Goal: Transaction & Acquisition: Obtain resource

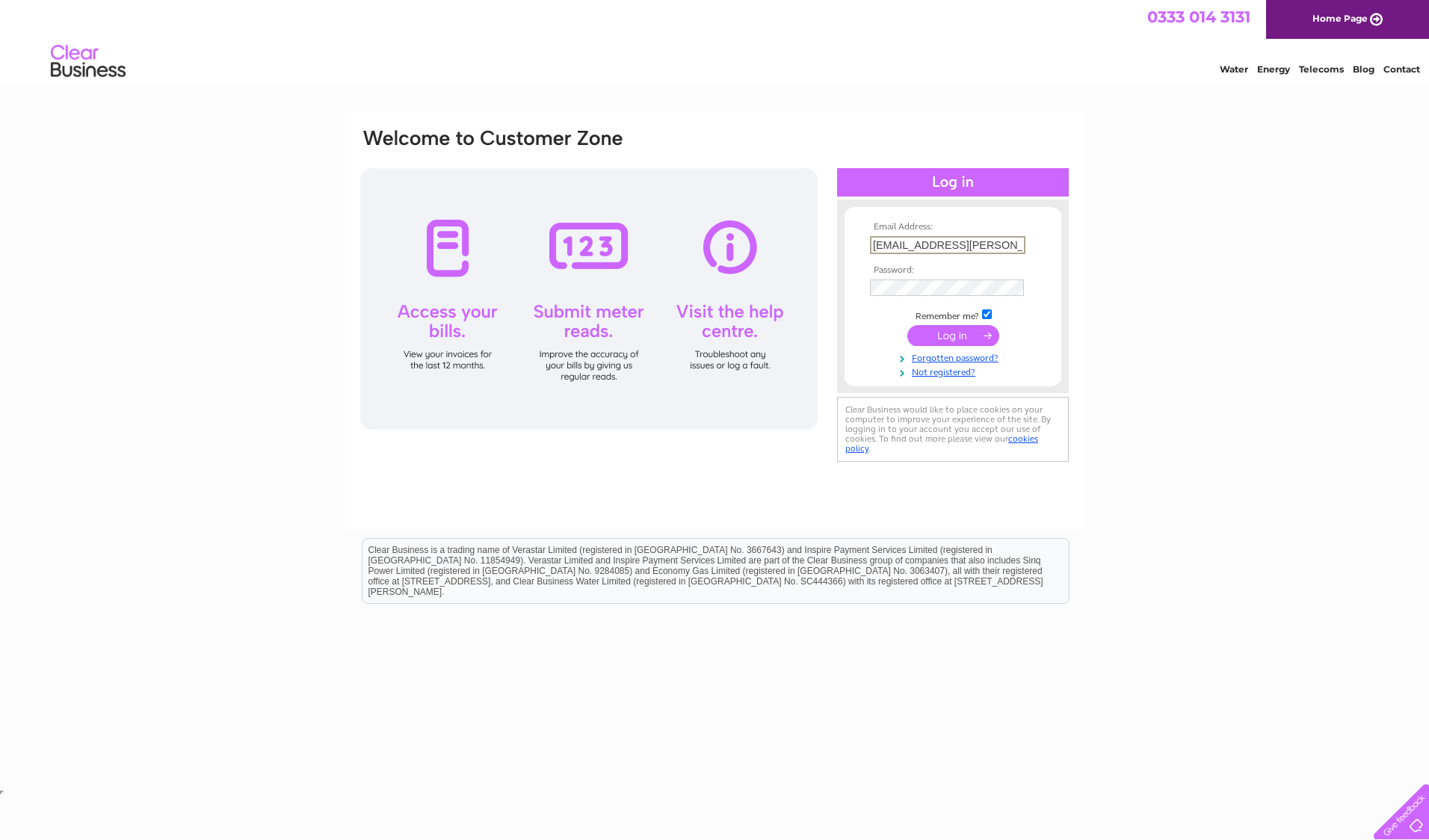
type input "shona.buchanan@sse.com"
click at [907, 325] on input "submit" at bounding box center [953, 335] width 92 height 21
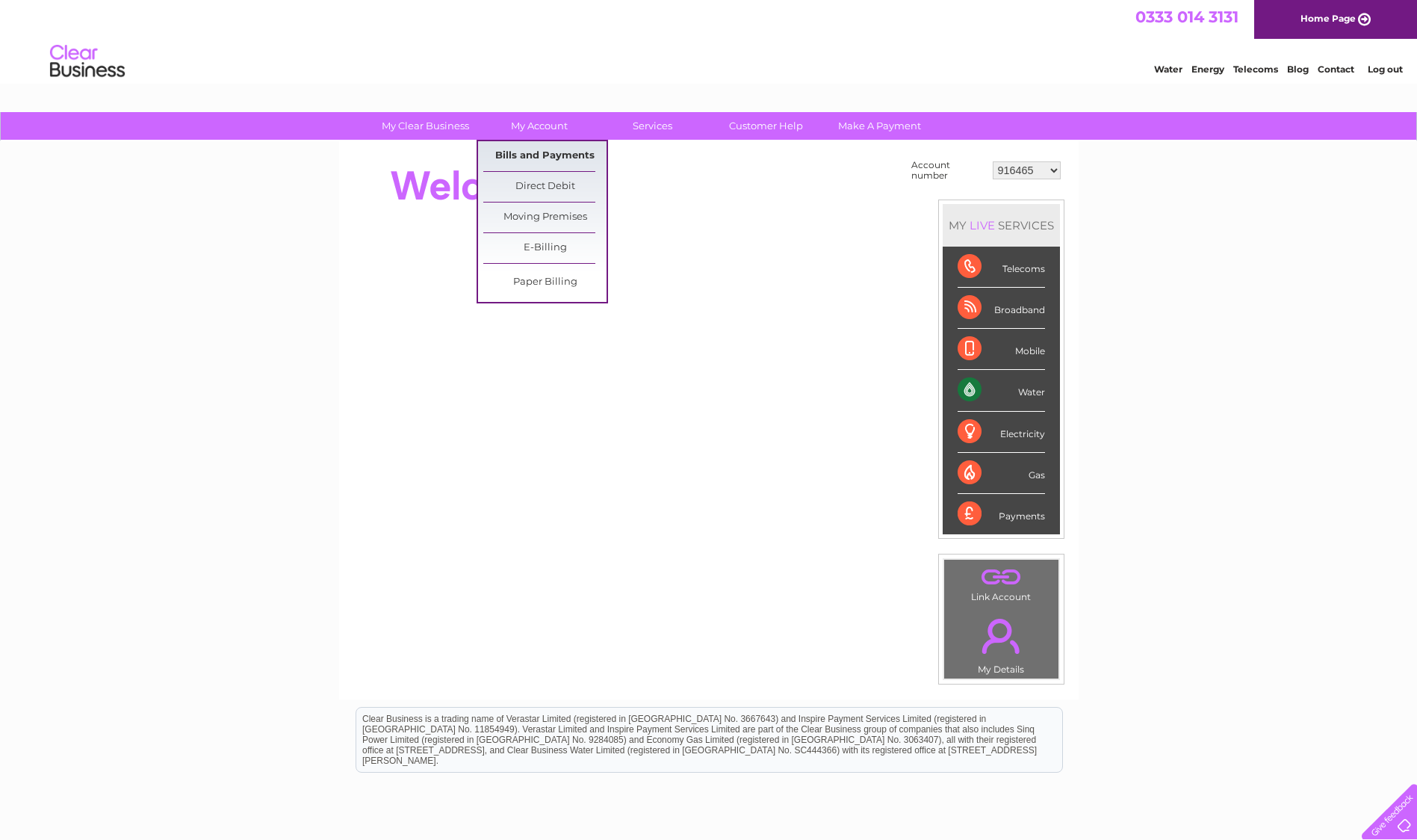
click at [536, 151] on link "Bills and Payments" at bounding box center [544, 156] width 123 height 30
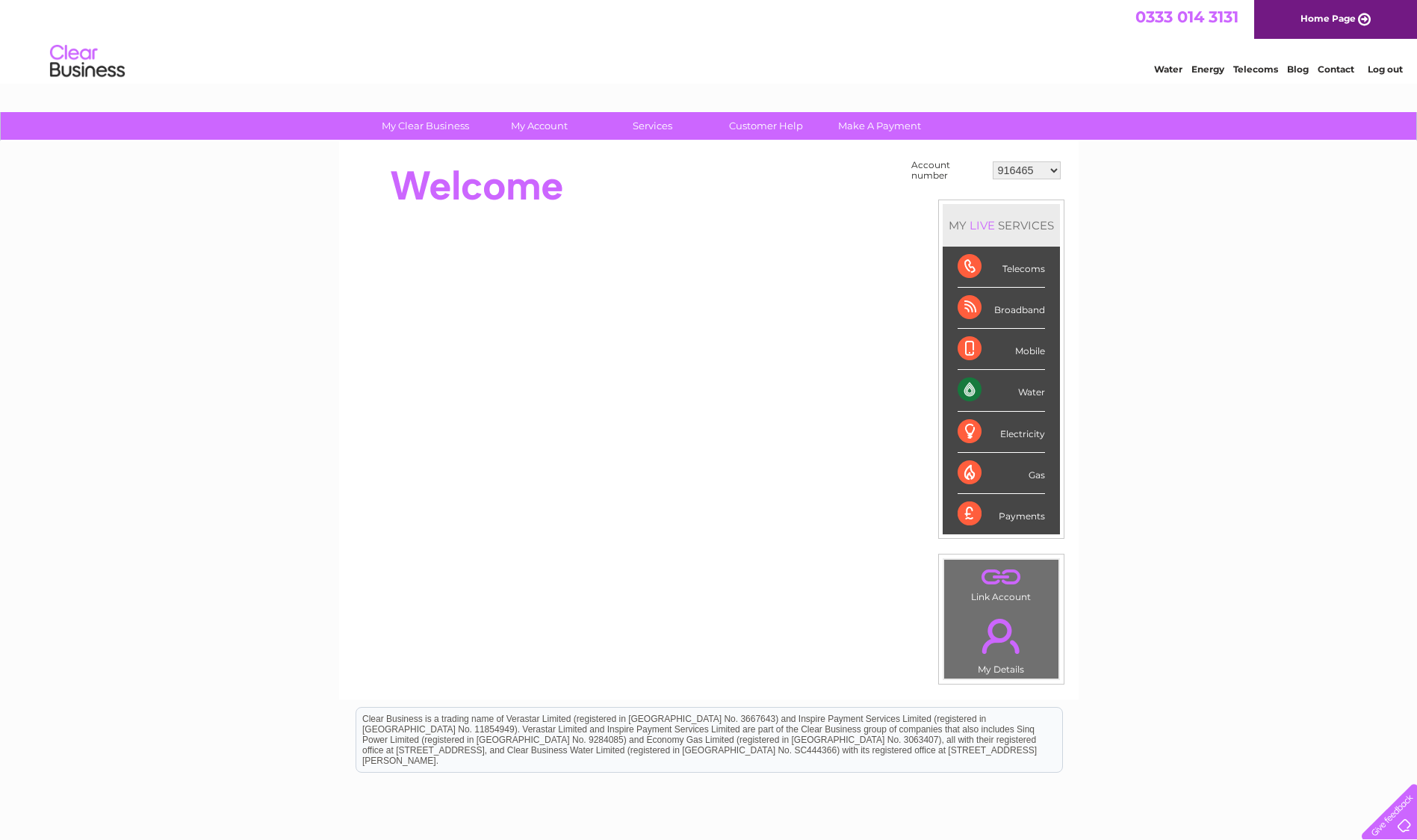
click at [1053, 169] on select "916465 918797 918798 918800 918809 923099 923100 923101 938608 995922 995925 99…" at bounding box center [1027, 170] width 68 height 18
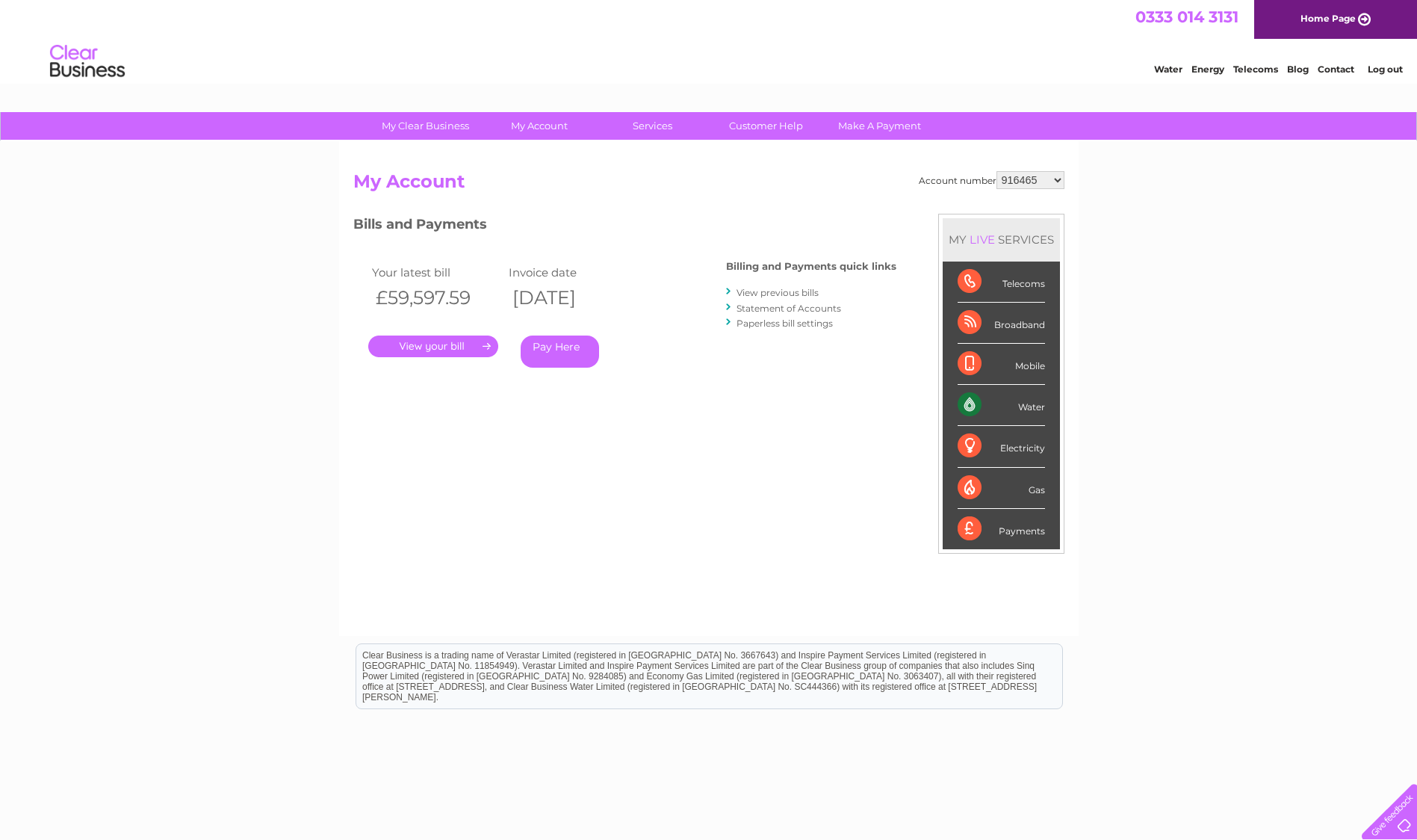
click at [1039, 178] on select "916465 918797 918798 918800 918809 923099 923100 923101 938608 995922 995925 99…" at bounding box center [1031, 180] width 68 height 18
select select "1129842"
click at [997, 171] on select "916465 918797 918798 918800 918809 923099 923100 923101 938608 995922 995925 99…" at bounding box center [1031, 180] width 68 height 18
click at [416, 342] on link "." at bounding box center [433, 346] width 130 height 22
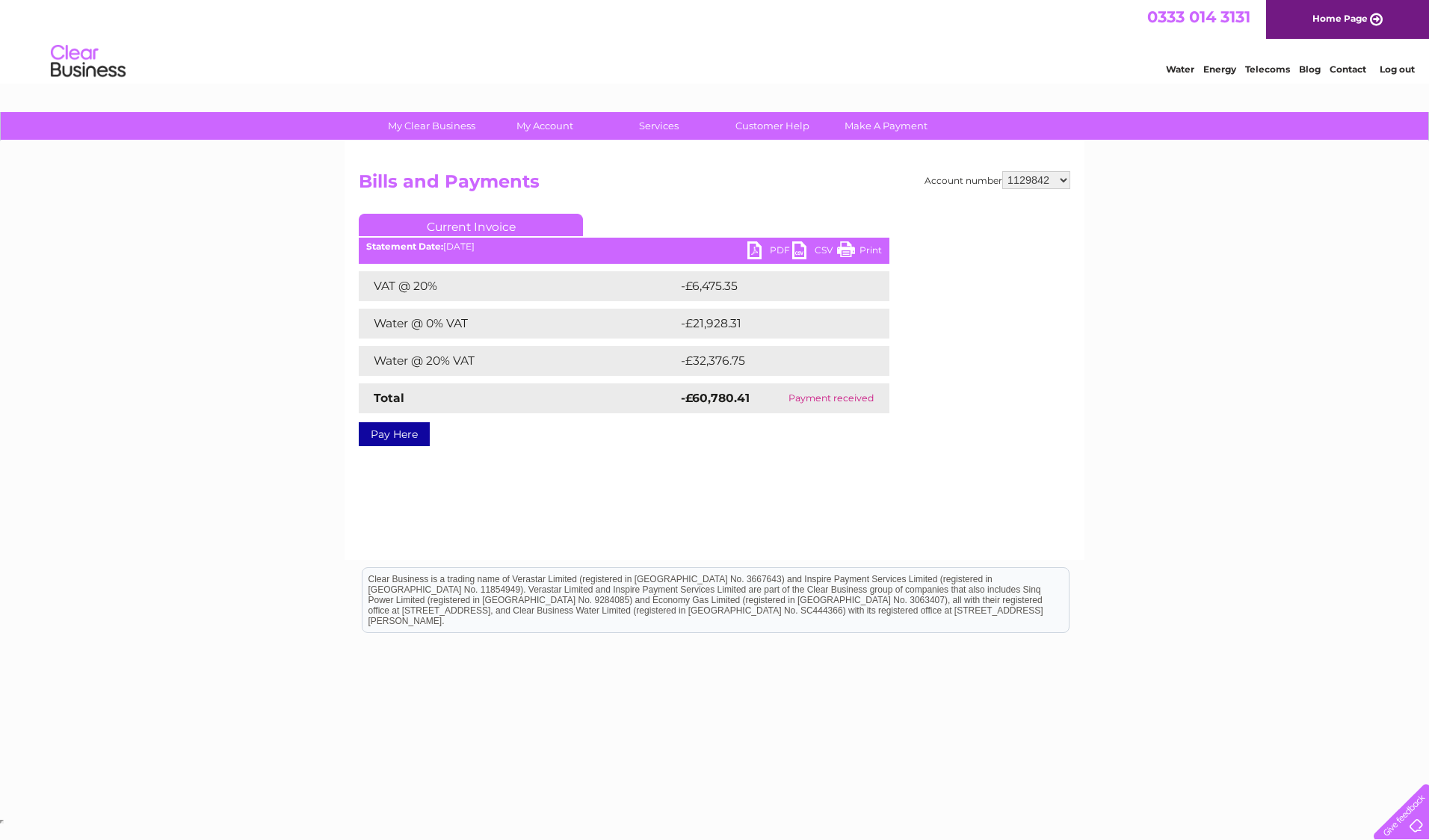
click at [1062, 174] on select "916465 918797 918798 918800 918809 923099 923100 923101 938608 995922 995925 99…" at bounding box center [1036, 180] width 68 height 18
select select "1129831"
click at [1002, 171] on select "916465 918797 918798 918800 918809 923099 923100 923101 938608 995922 995925 99…" at bounding box center [1036, 180] width 68 height 18
click at [773, 243] on link "PDF" at bounding box center [769, 252] width 45 height 22
click at [290, 547] on div "My Clear Business Login Details My Details My Preferences Link Account My Accou…" at bounding box center [714, 463] width 1429 height 703
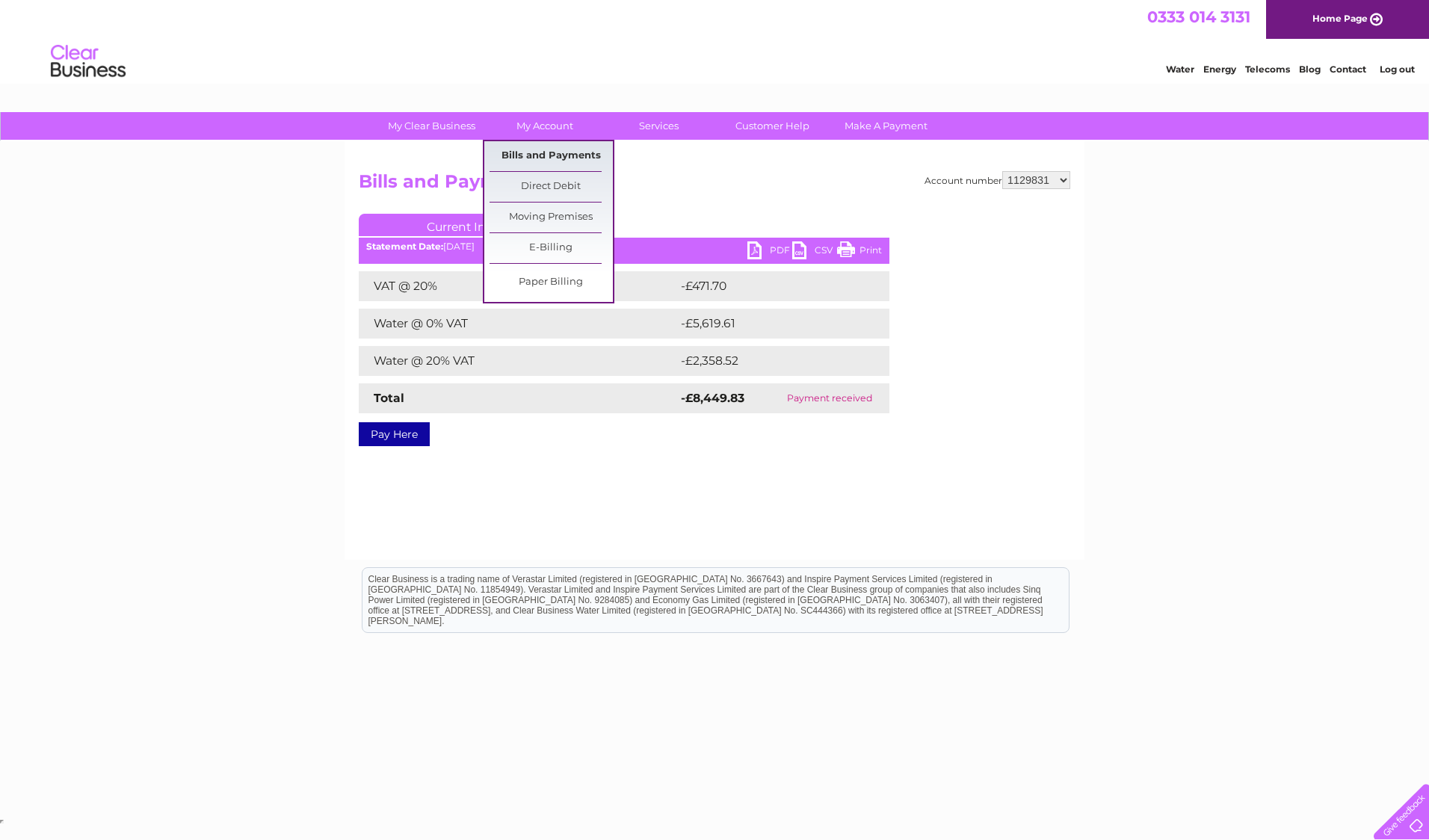
click at [541, 153] on link "Bills and Payments" at bounding box center [550, 156] width 123 height 30
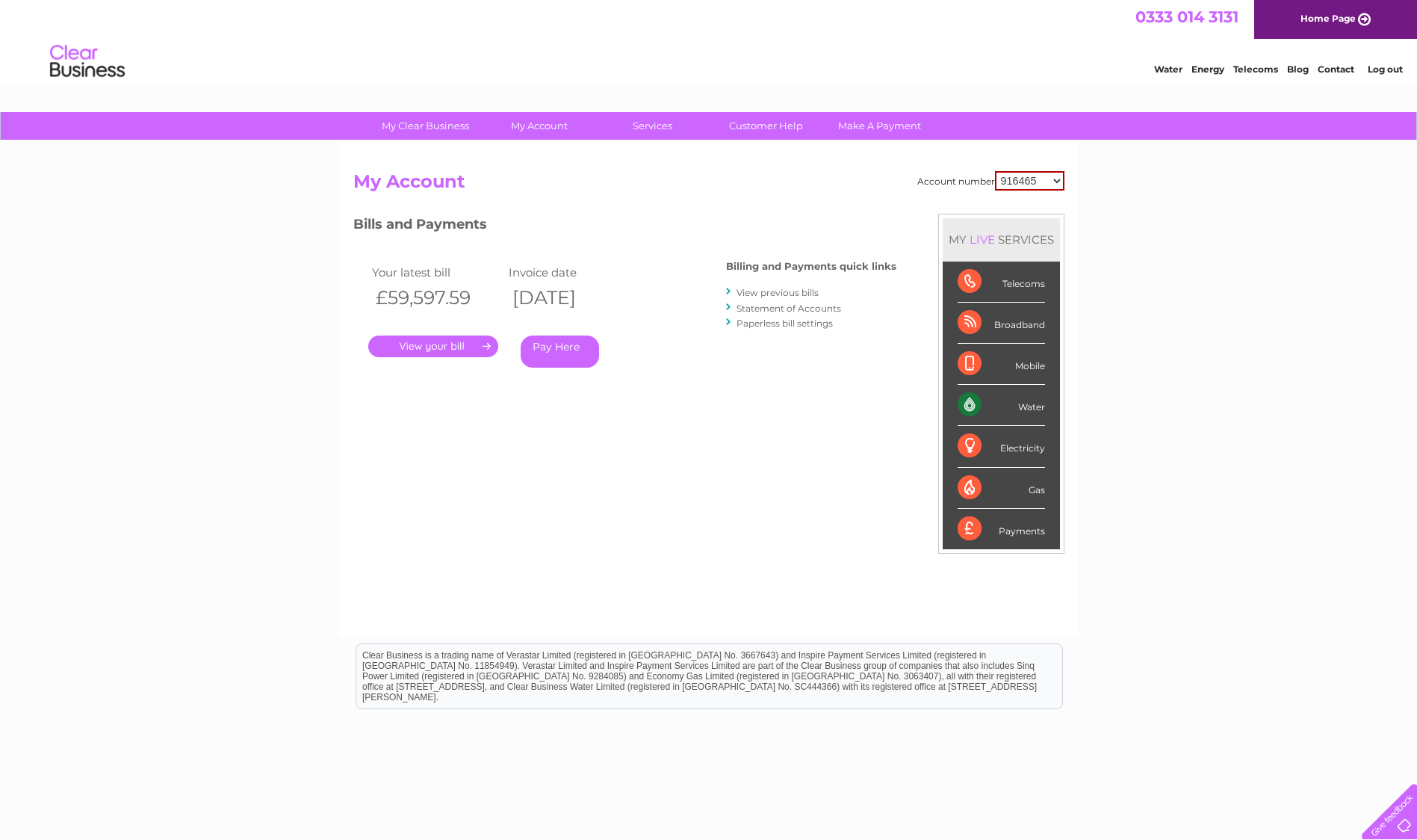
click at [784, 291] on link "View previous bills" at bounding box center [778, 292] width 82 height 11
click at [1056, 182] on select "916465 918797 918798 918800 918809 923099 923100 923101 938608 995922 995925 99…" at bounding box center [1029, 180] width 69 height 19
select select "1129831"
click at [995, 171] on select "916465 918797 918798 918800 918809 923099 923100 923101 938608 995922 995925 99…" at bounding box center [1029, 180] width 69 height 19
click at [793, 284] on div "Billing and Payments quick links View previous bills Statement of Accounts Pape…" at bounding box center [811, 296] width 170 height 98
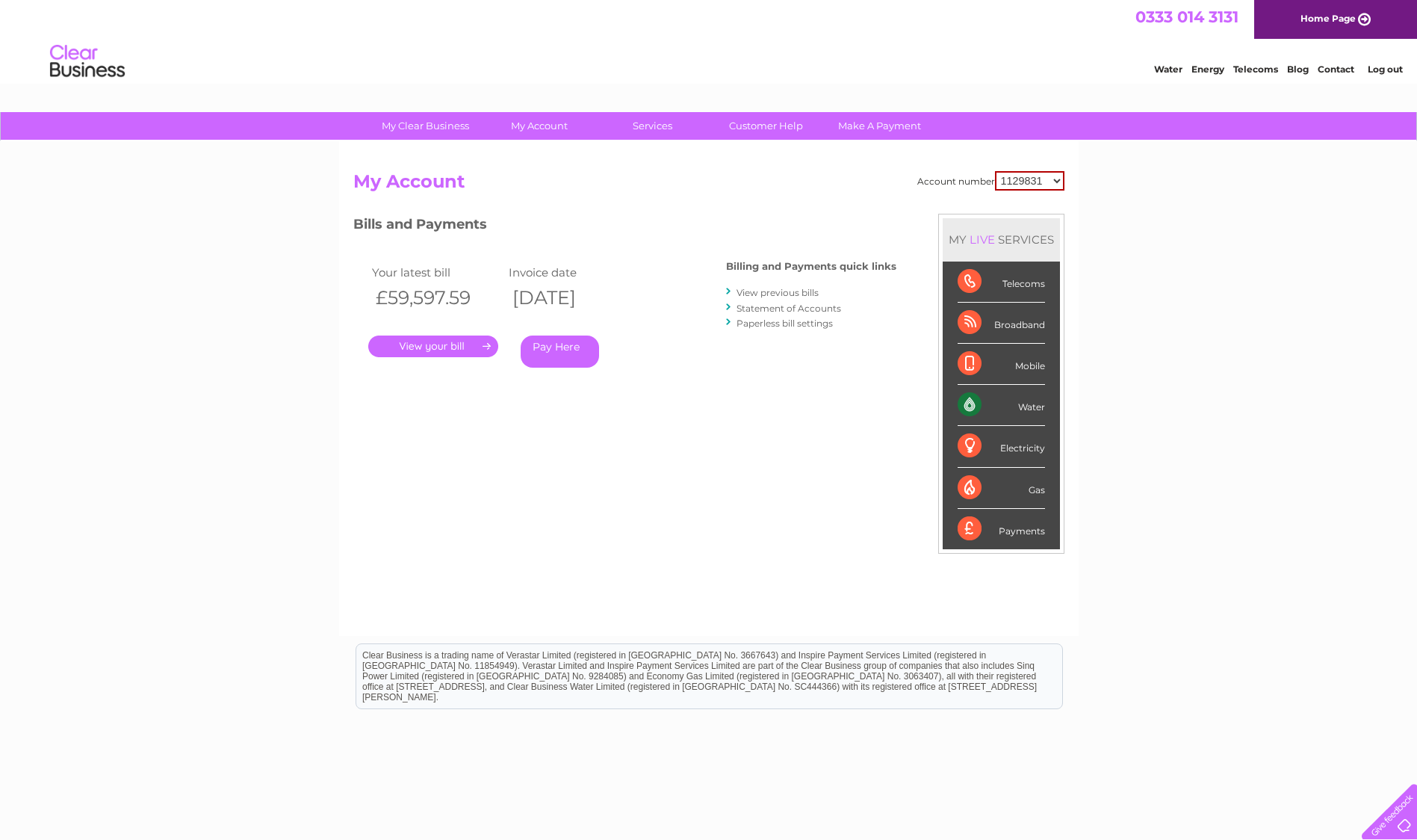
click at [792, 294] on link "View previous bills" at bounding box center [778, 292] width 82 height 11
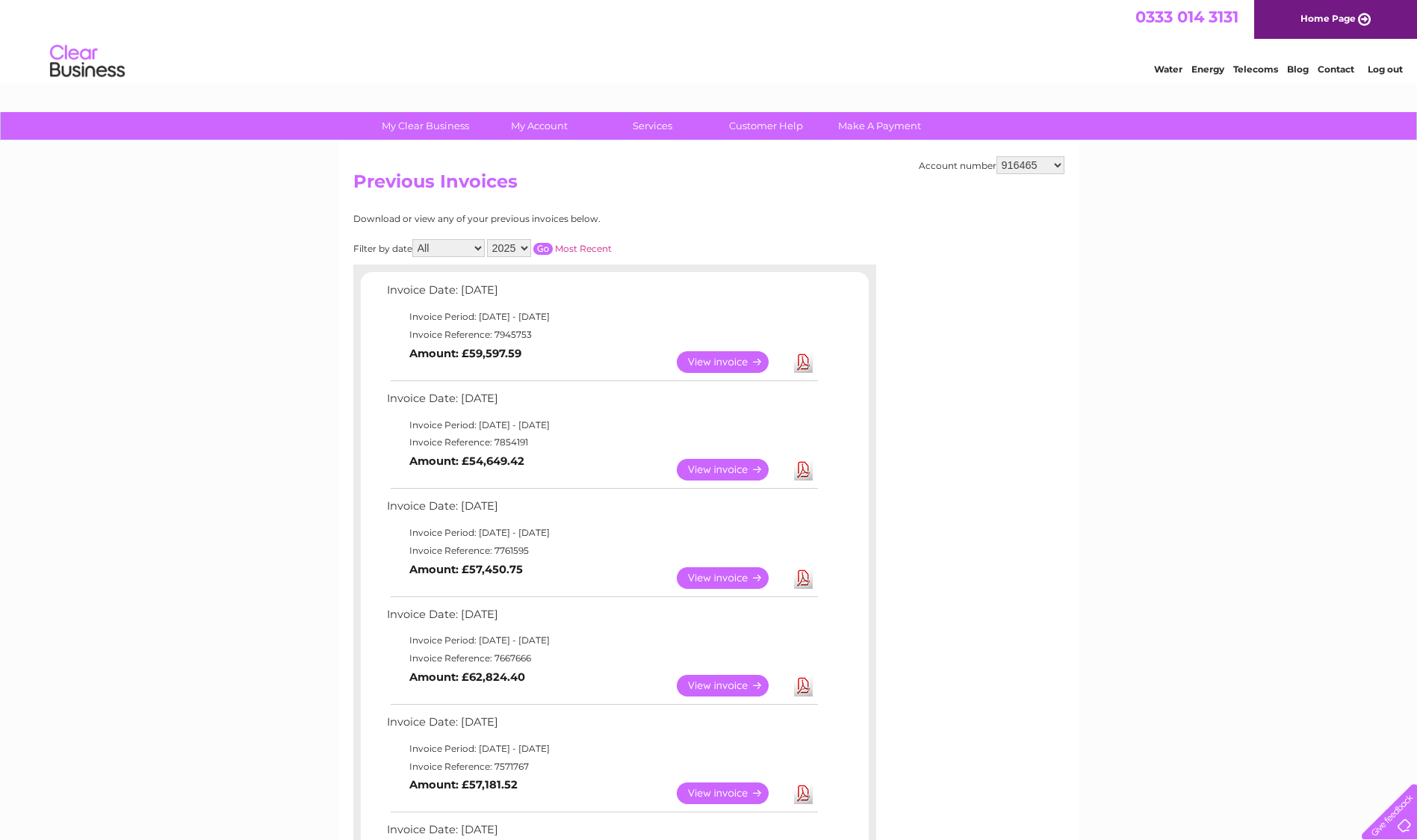
click at [1062, 164] on select "916465 918797 918798 918800 918809 923099 923100 923101 938608 995922 995925 99…" at bounding box center [1031, 165] width 68 height 18
select select "1129831"
click at [997, 156] on select "916465 918797 918798 918800 918809 923099 923100 923101 938608 995922 995925 99…" at bounding box center [1031, 165] width 68 height 18
